Goal: Browse casually: Explore the website without a specific task or goal

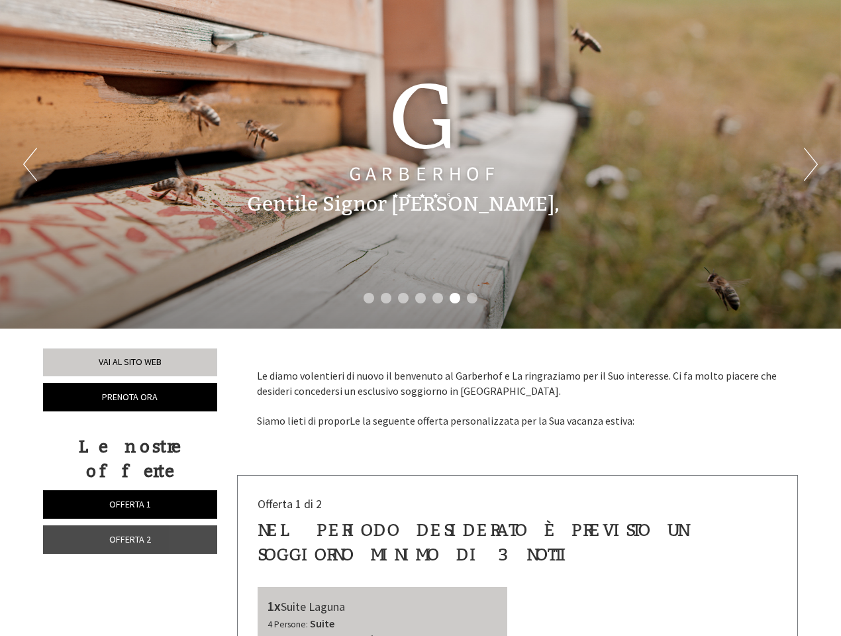
click at [420, 318] on div "Previous Next 1 2 3 4 5 6 7" at bounding box center [420, 164] width 841 height 328
click at [30, 164] on button "Previous" at bounding box center [30, 164] width 14 height 33
click at [810, 164] on button "Next" at bounding box center [811, 164] width 14 height 33
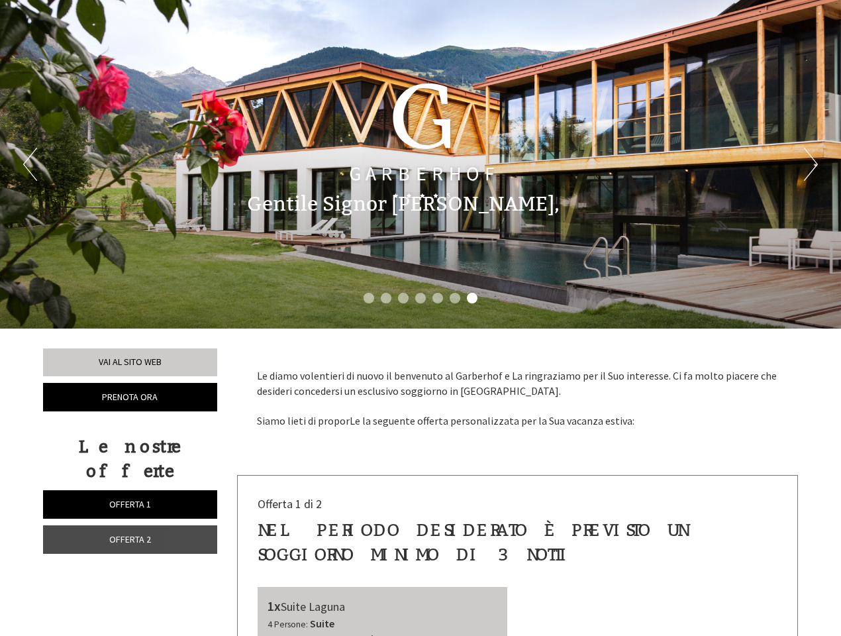
click at [369, 298] on li "1" at bounding box center [369, 298] width 11 height 11
click at [386, 298] on li "2" at bounding box center [386, 298] width 11 height 11
click at [403, 298] on li "3" at bounding box center [403, 298] width 11 height 11
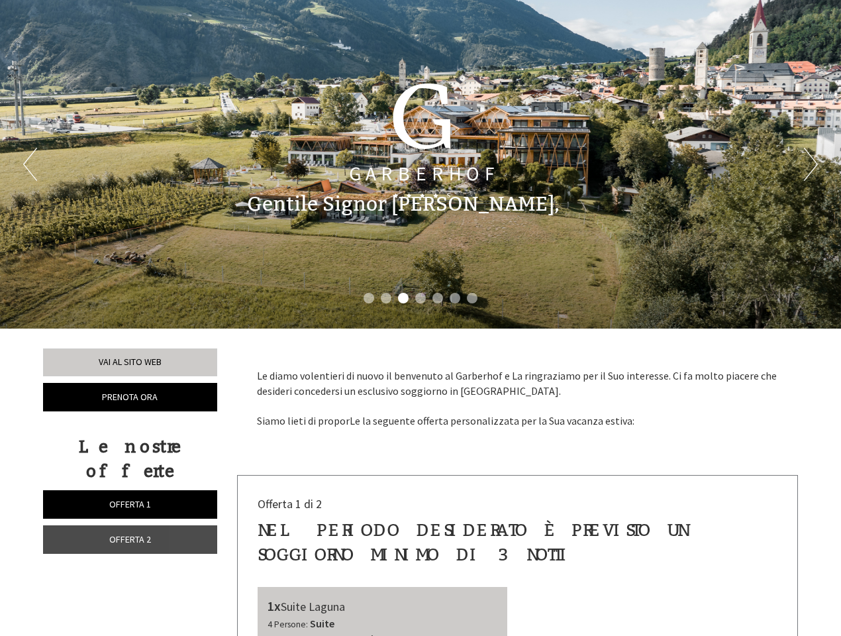
click at [420, 298] on li "4" at bounding box center [420, 298] width 11 height 11
click at [438, 298] on li "5" at bounding box center [437, 298] width 11 height 11
click at [455, 298] on li "6" at bounding box center [455, 298] width 11 height 11
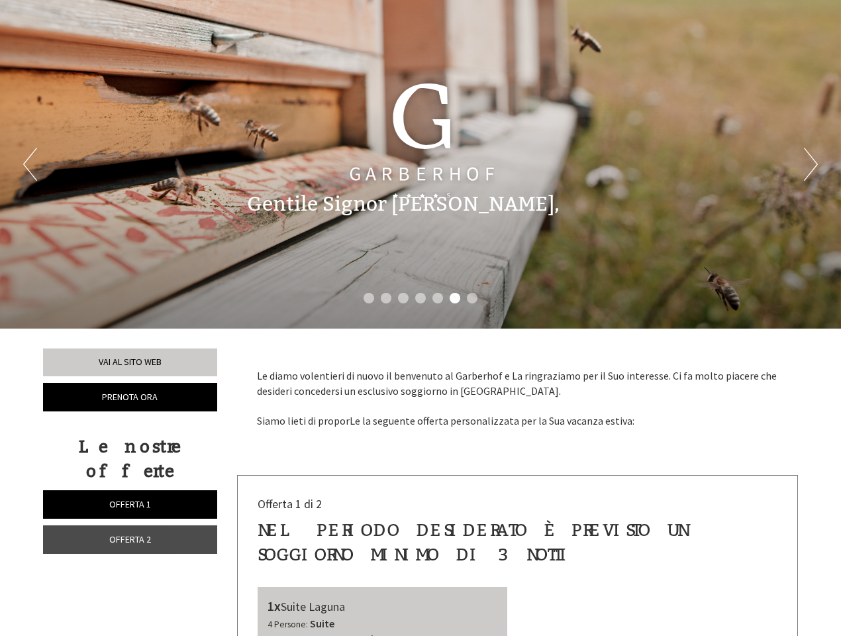
click at [472, 298] on li "7" at bounding box center [472, 298] width 11 height 11
